Goal: Information Seeking & Learning: Learn about a topic

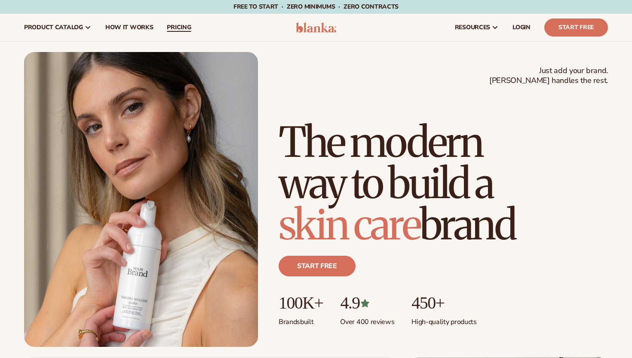
click at [184, 27] on span "pricing" at bounding box center [179, 27] width 24 height 7
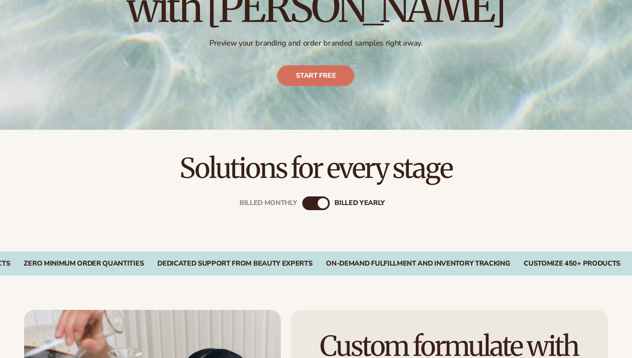
scroll to position [141, 0]
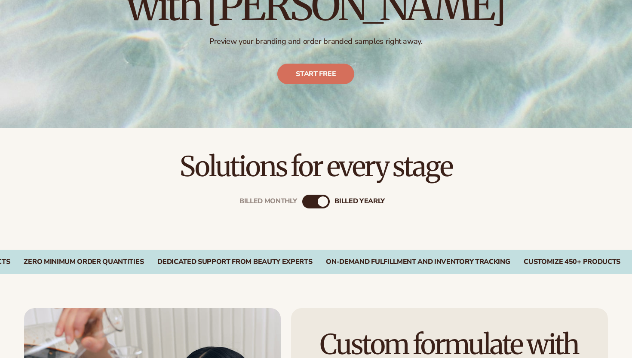
click at [316, 199] on div "Billed Monthly billed Yearly" at bounding box center [316, 202] width 28 height 14
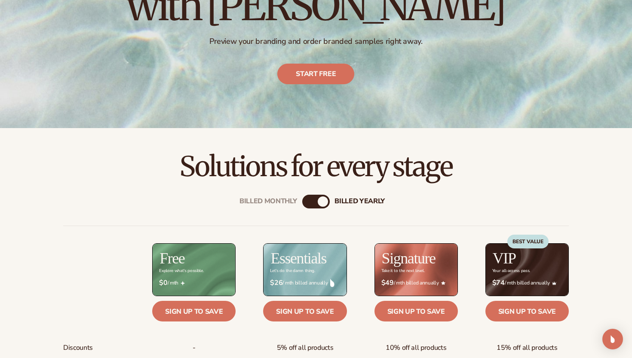
click at [321, 202] on div "billed Yearly" at bounding box center [323, 201] width 10 height 10
click at [320, 204] on div "billed Yearly" at bounding box center [323, 201] width 10 height 10
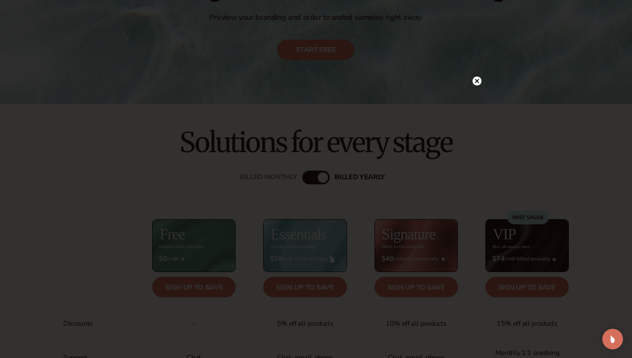
scroll to position [166, 0]
click at [473, 80] on circle at bounding box center [472, 80] width 9 height 9
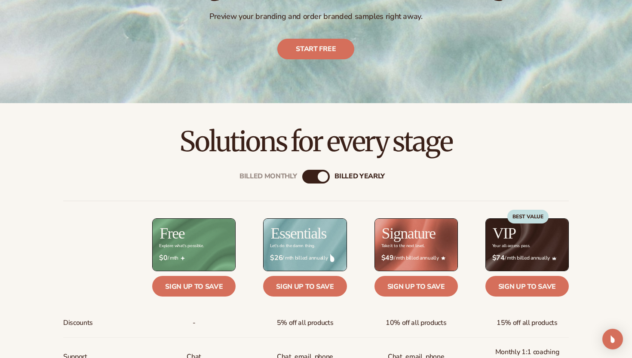
click at [323, 174] on div "billed Yearly" at bounding box center [323, 176] width 10 height 10
click at [318, 175] on div "billed Yearly" at bounding box center [323, 176] width 10 height 10
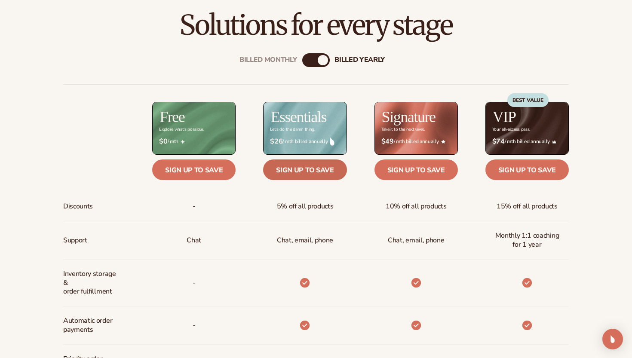
scroll to position [286, 0]
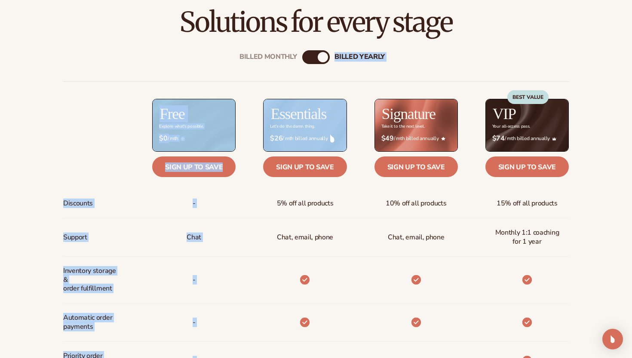
drag, startPoint x: 322, startPoint y: 58, endPoint x: 277, endPoint y: 71, distance: 47.0
click at [277, 71] on div "Billed Monthly billed Yearly Billed Monthly billed Yearly Discounts Support Inv…" at bounding box center [315, 322] width 553 height 571
click at [320, 58] on div "billed Yearly" at bounding box center [323, 57] width 10 height 10
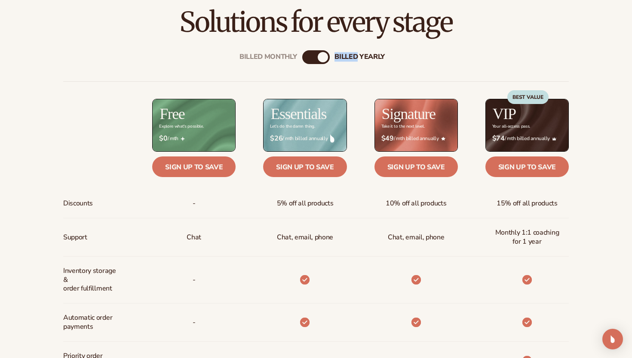
click at [320, 58] on div "billed Yearly" at bounding box center [323, 57] width 10 height 10
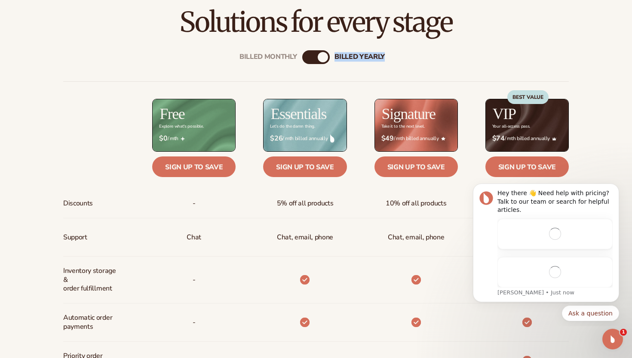
scroll to position [0, 0]
click at [320, 58] on div "billed Yearly" at bounding box center [323, 57] width 10 height 10
click at [258, 115] on div "Essentials Let’s do the damn thing." at bounding box center [290, 125] width 111 height 53
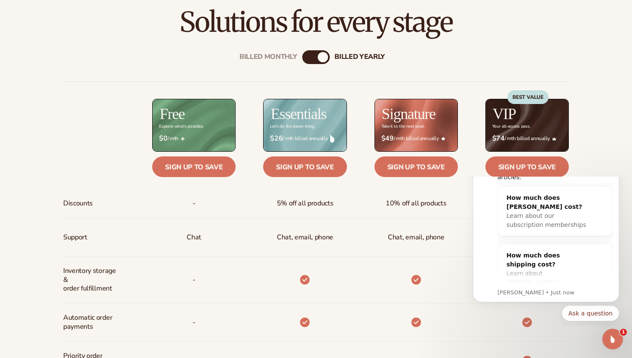
click at [321, 57] on div "billed Yearly" at bounding box center [323, 57] width 10 height 10
